Goal: Information Seeking & Learning: Learn about a topic

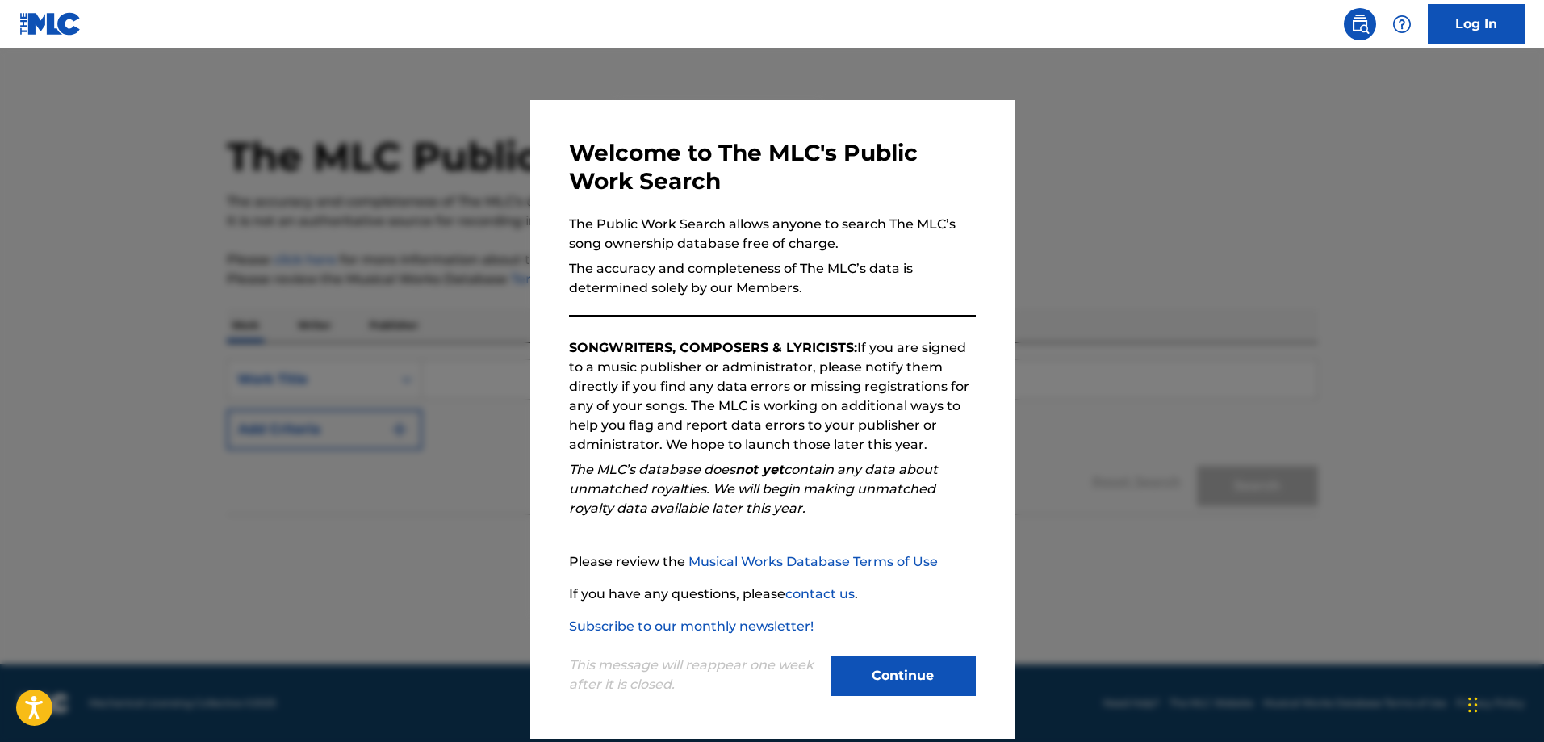
click at [885, 685] on button "Continue" at bounding box center [903, 675] width 145 height 40
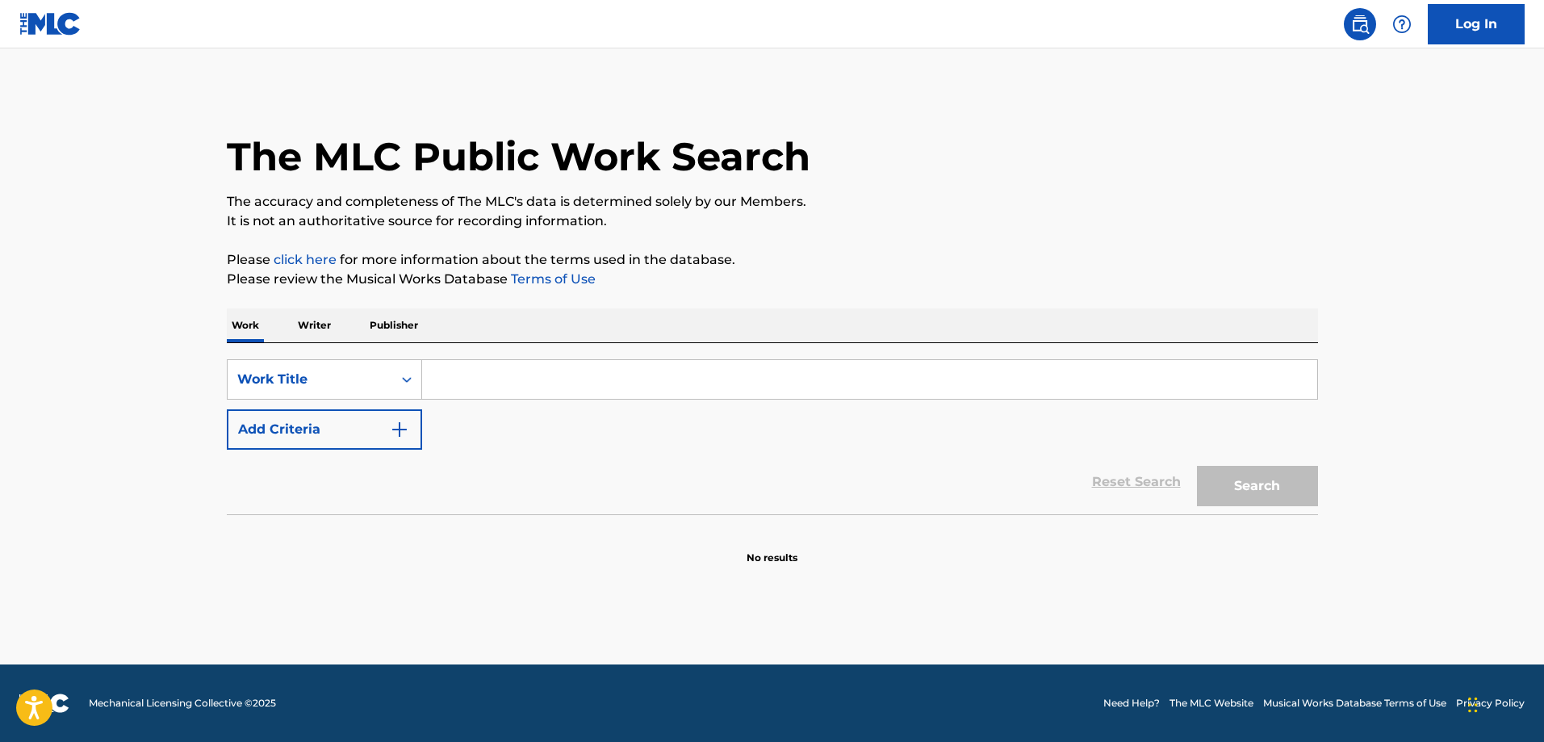
click at [446, 371] on input "Search Form" at bounding box center [869, 379] width 895 height 39
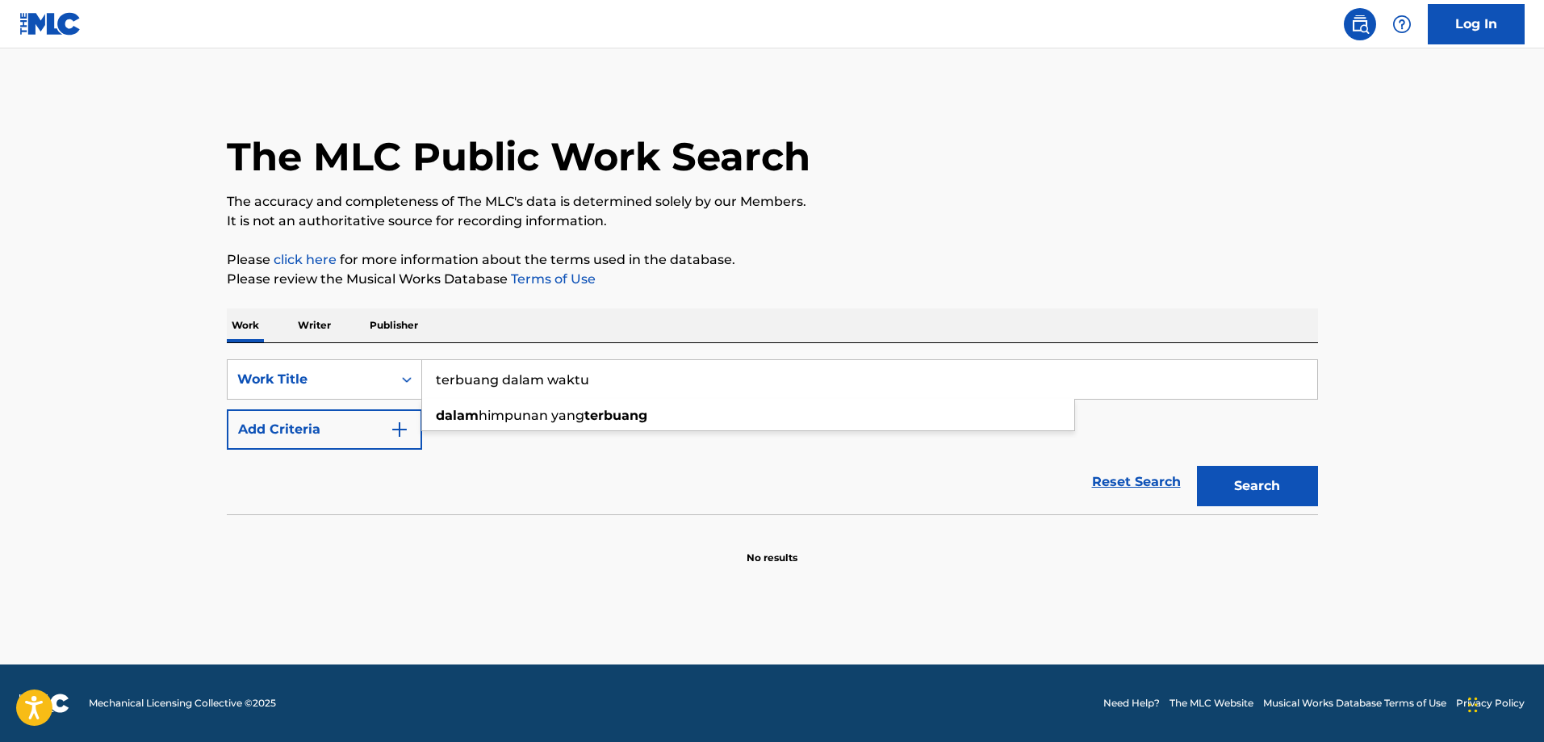
type input "terbuang dalam waktu"
click at [1197, 466] on button "Search" at bounding box center [1257, 486] width 121 height 40
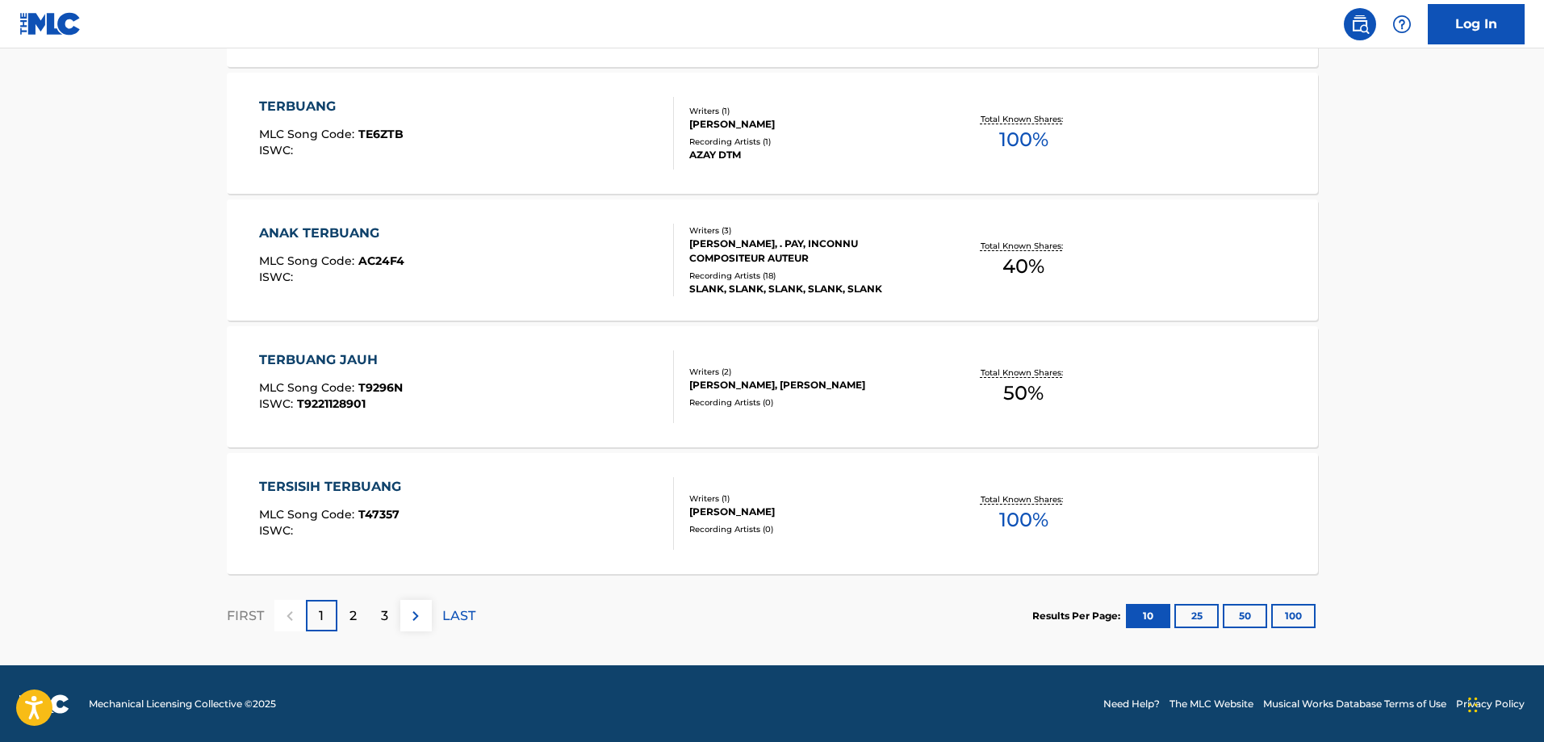
scroll to position [1234, 0]
click at [357, 618] on div "2" at bounding box center [352, 614] width 31 height 31
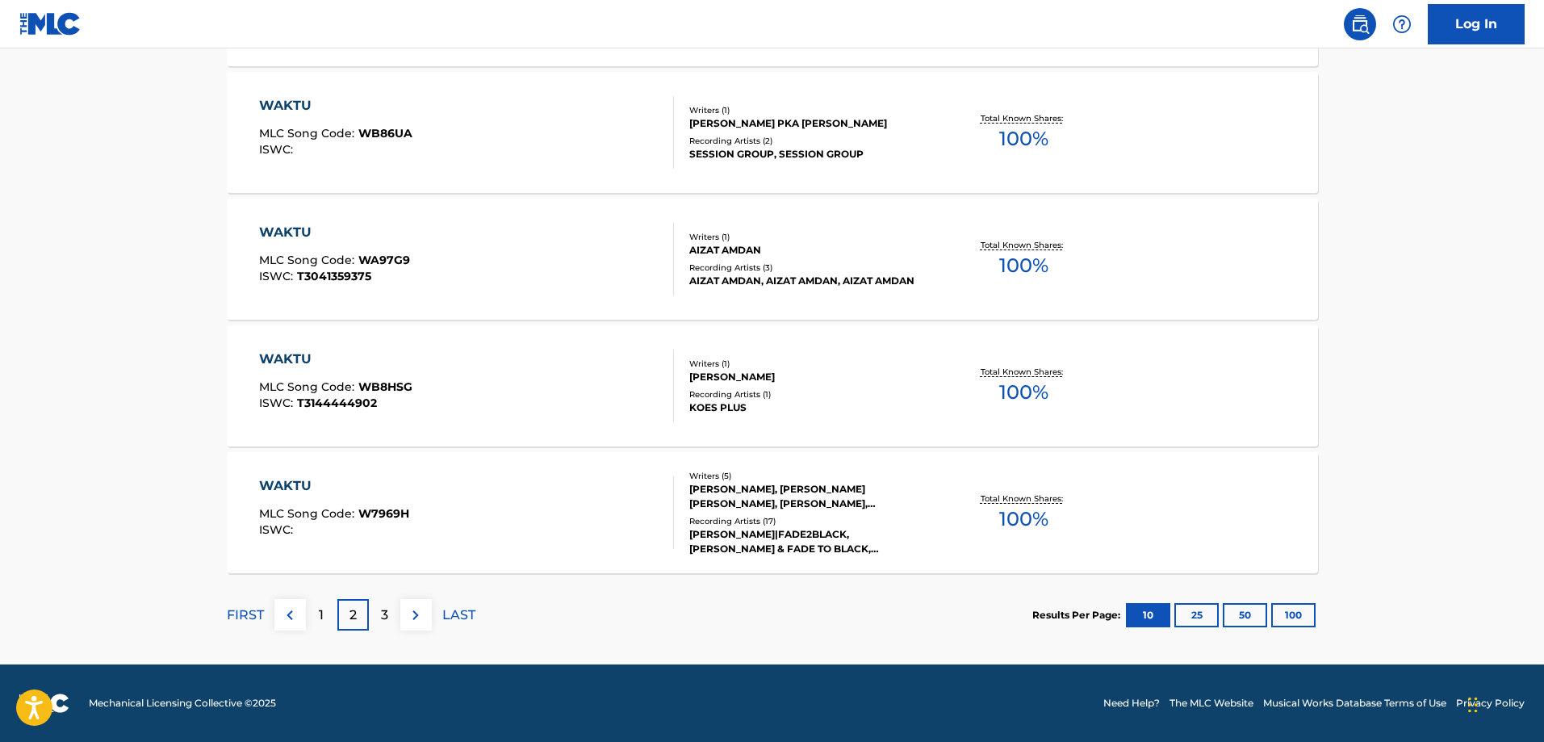
click at [377, 611] on div "3" at bounding box center [384, 614] width 31 height 31
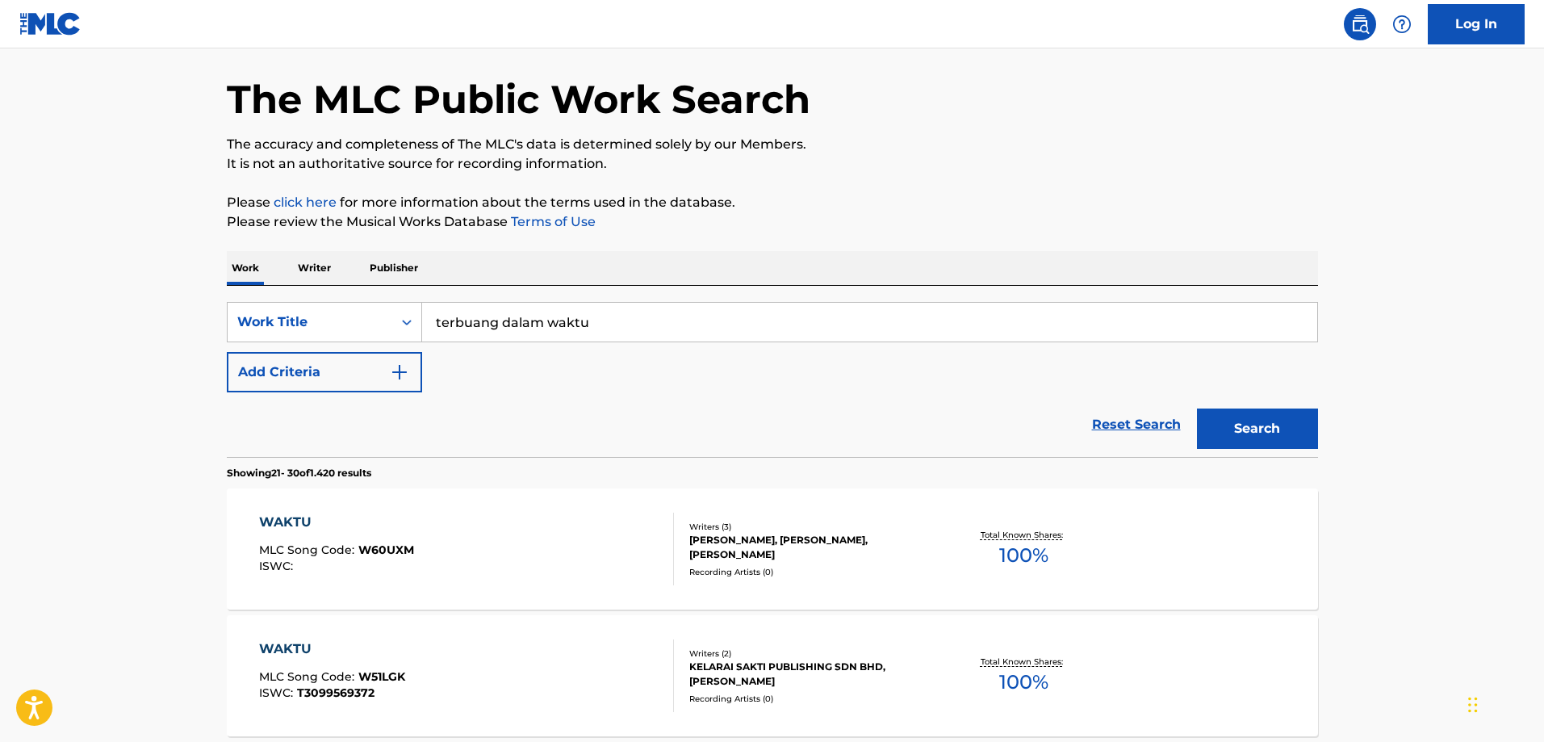
scroll to position [0, 0]
